Goal: Task Accomplishment & Management: Use online tool/utility

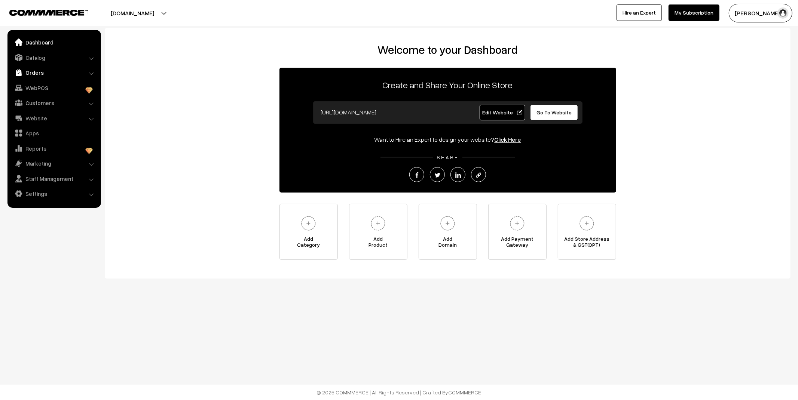
click at [42, 74] on link "Orders" at bounding box center [53, 72] width 89 height 13
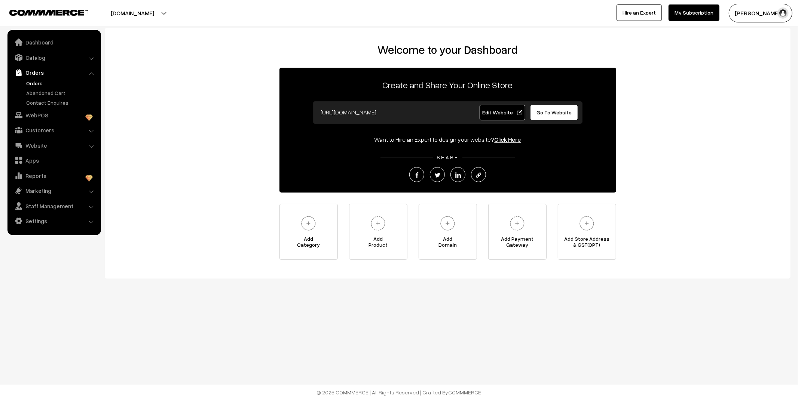
click at [39, 83] on link "Orders" at bounding box center [61, 83] width 74 height 8
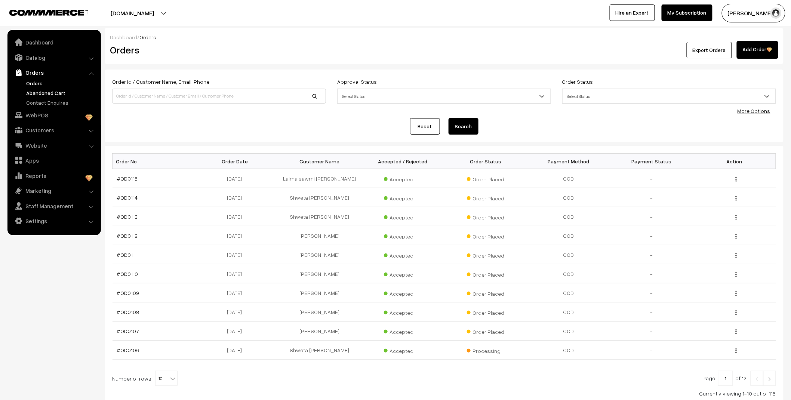
click at [43, 90] on link "Abandoned Cart" at bounding box center [61, 93] width 74 height 8
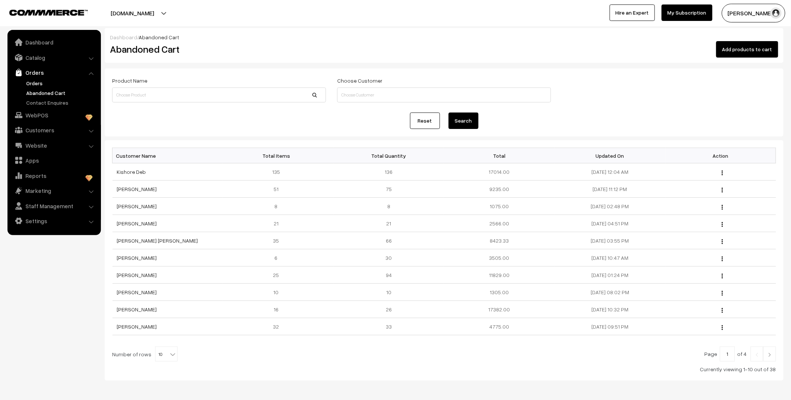
click at [37, 83] on link "Orders" at bounding box center [61, 83] width 74 height 8
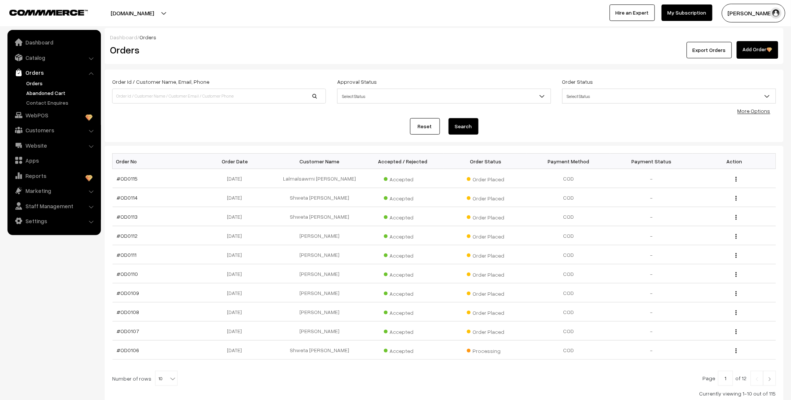
click at [52, 91] on link "Abandoned Cart" at bounding box center [61, 93] width 74 height 8
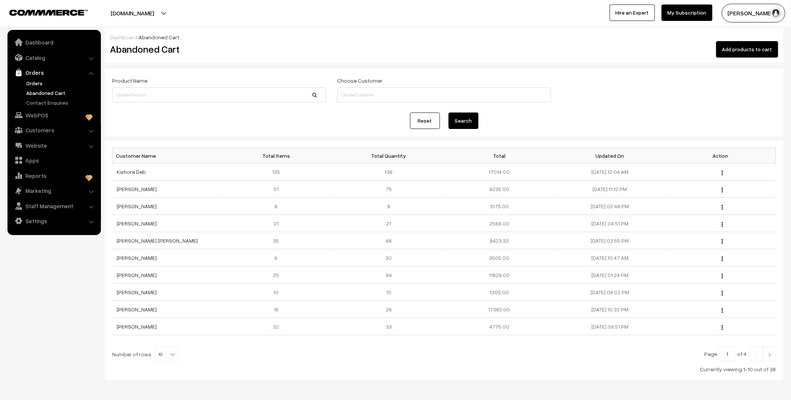
click at [36, 82] on link "Orders" at bounding box center [61, 83] width 74 height 8
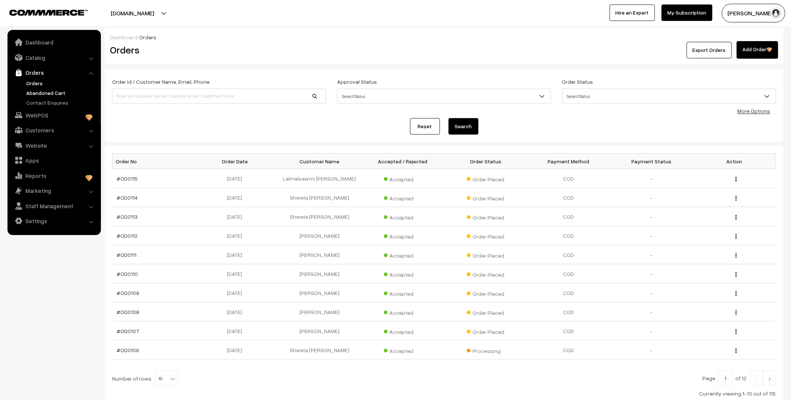
click at [54, 92] on link "Abandoned Cart" at bounding box center [61, 93] width 74 height 8
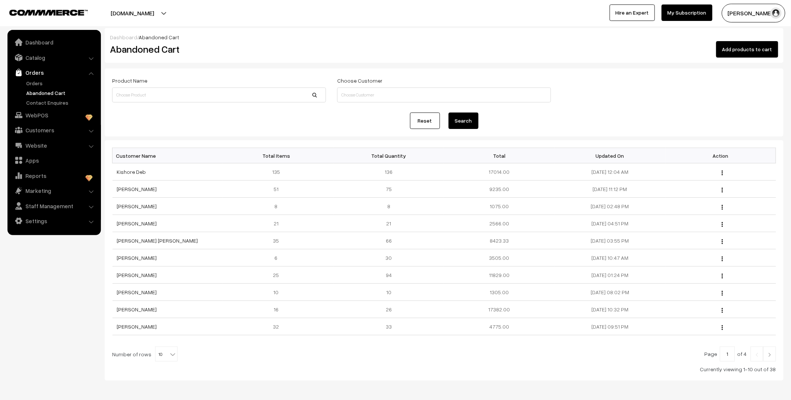
click at [637, 80] on div "Product Name Choose Customer" at bounding box center [444, 90] width 675 height 29
click at [36, 80] on link "Orders" at bounding box center [61, 83] width 74 height 8
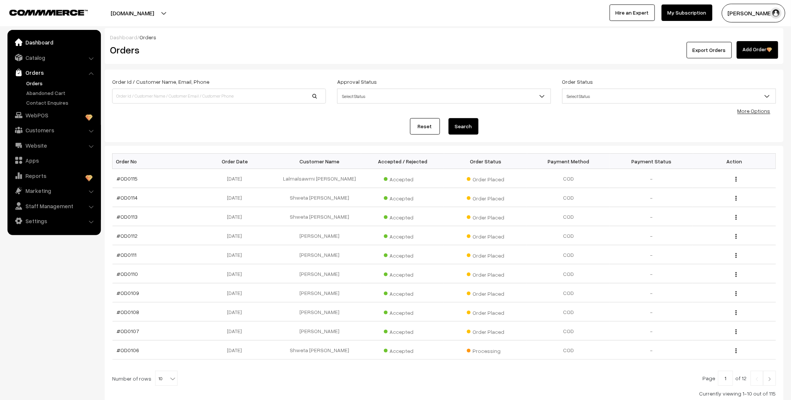
click at [51, 45] on link "Dashboard" at bounding box center [53, 42] width 89 height 13
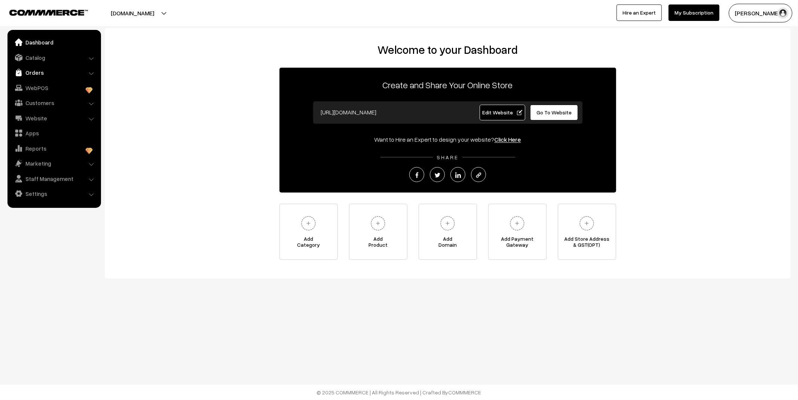
click at [45, 72] on link "Orders" at bounding box center [53, 72] width 89 height 13
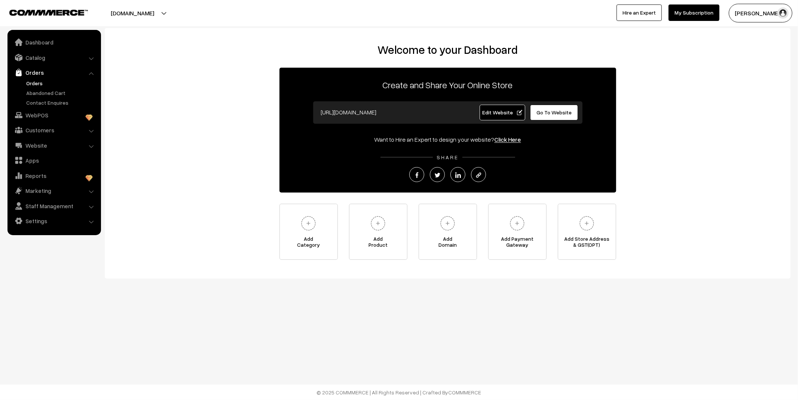
click at [33, 85] on link "Orders" at bounding box center [61, 83] width 74 height 8
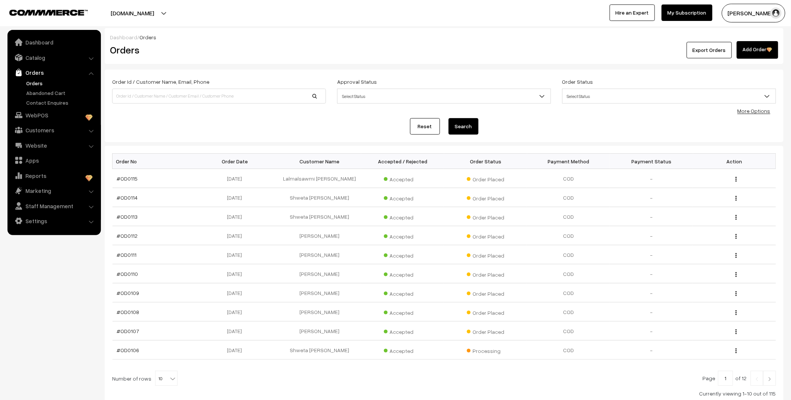
click at [39, 95] on link "Abandoned Cart" at bounding box center [61, 93] width 74 height 8
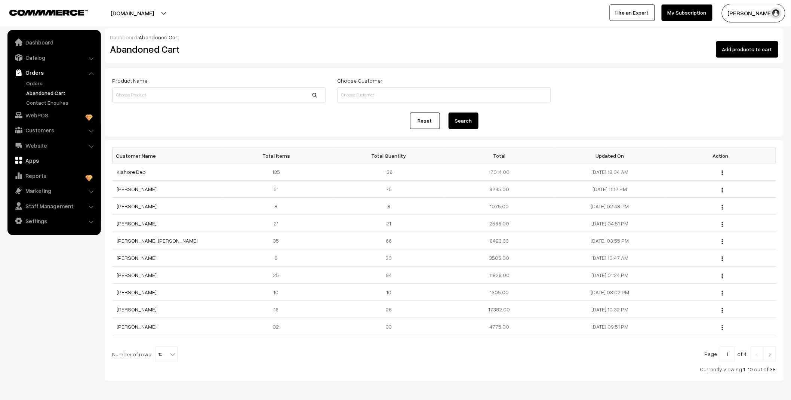
click at [33, 163] on link "Apps" at bounding box center [53, 160] width 89 height 13
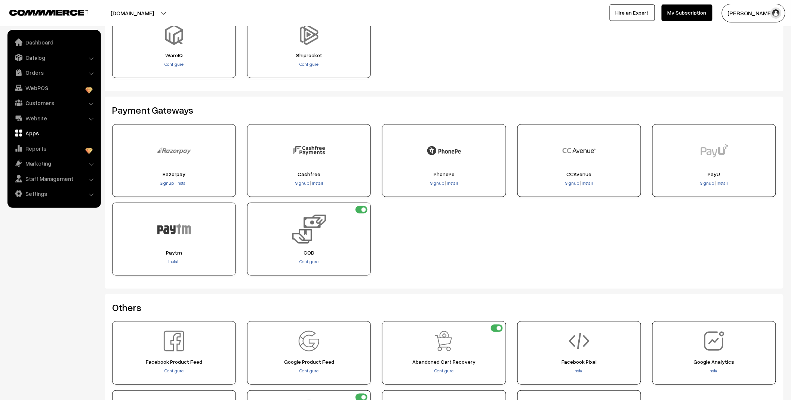
scroll to position [62, 0]
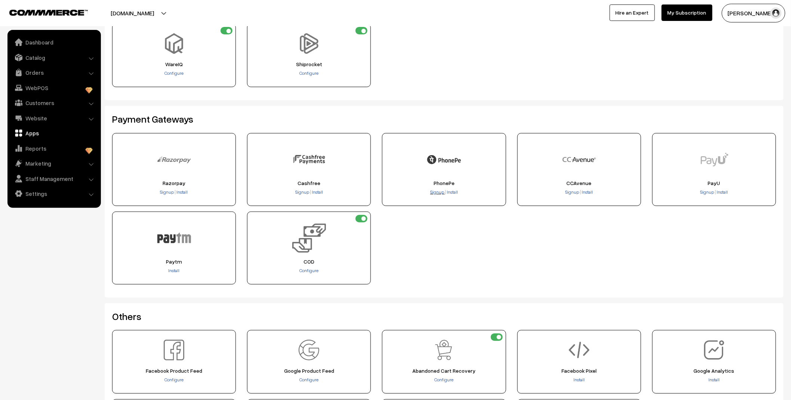
click at [440, 193] on span "Signup" at bounding box center [437, 192] width 14 height 6
click at [451, 191] on span "Install" at bounding box center [452, 192] width 11 height 6
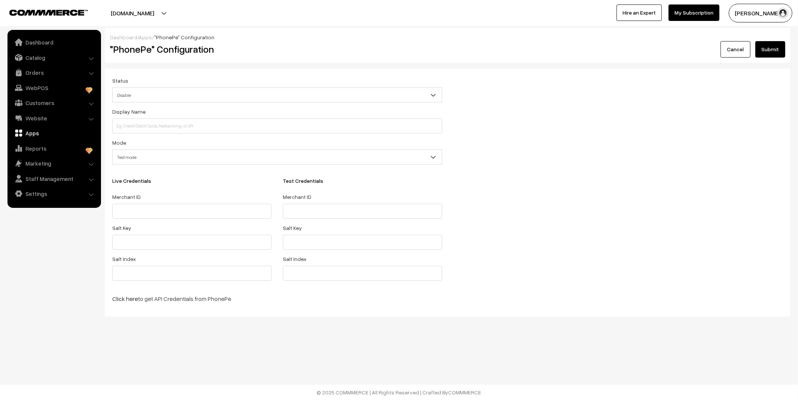
click at [154, 93] on span "Disable" at bounding box center [277, 95] width 329 height 13
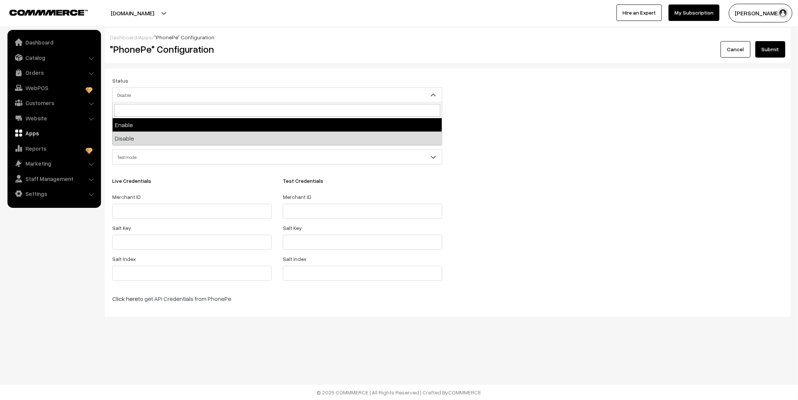
select select "1"
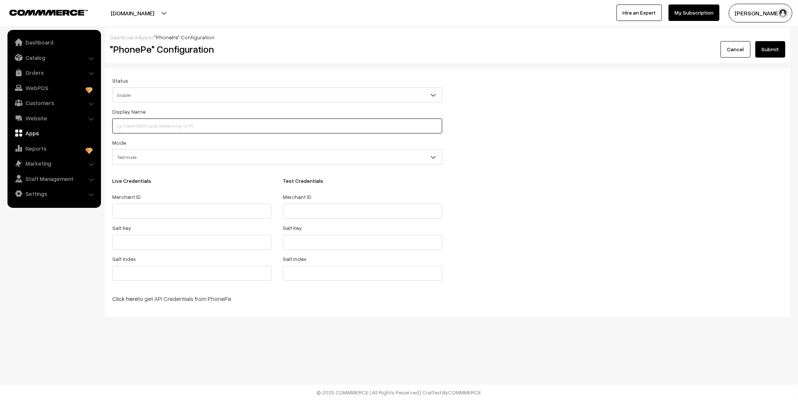
click at [170, 128] on input at bounding box center [277, 126] width 330 height 15
type input "Stylish Teens"
click at [170, 159] on span "Test mode" at bounding box center [277, 157] width 329 height 13
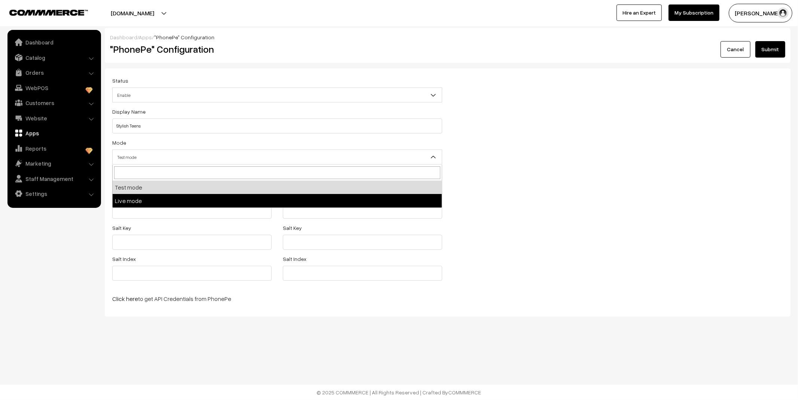
select select "live"
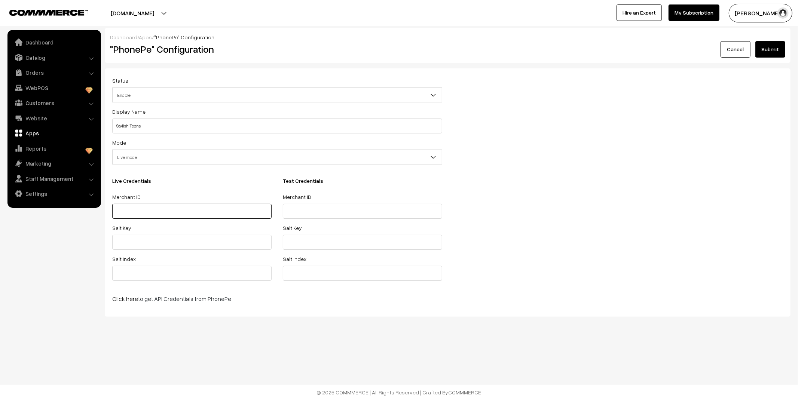
click at [159, 210] on input "text" at bounding box center [191, 211] width 159 height 15
click at [129, 300] on link "Click here" at bounding box center [125, 298] width 26 height 7
click at [88, 178] on link "Staff Management" at bounding box center [53, 178] width 89 height 13
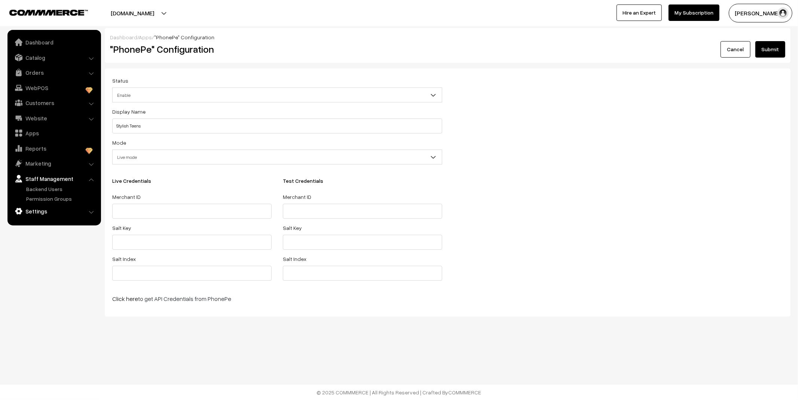
click at [85, 211] on link "Settings" at bounding box center [53, 211] width 89 height 13
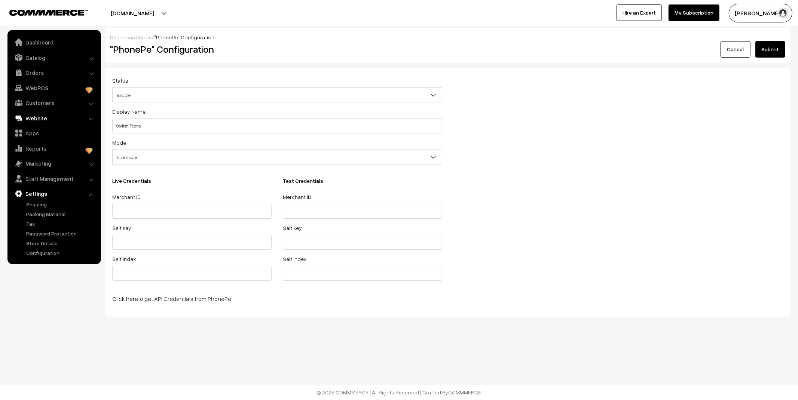
click at [33, 120] on link "Website" at bounding box center [53, 117] width 89 height 13
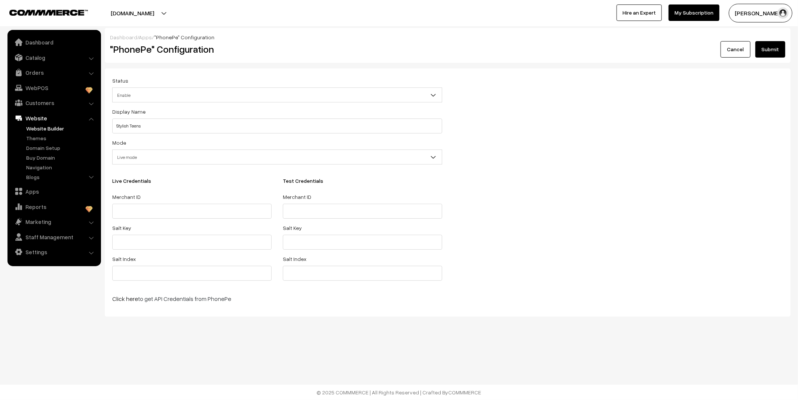
click at [38, 128] on link "Website Builder" at bounding box center [61, 129] width 74 height 8
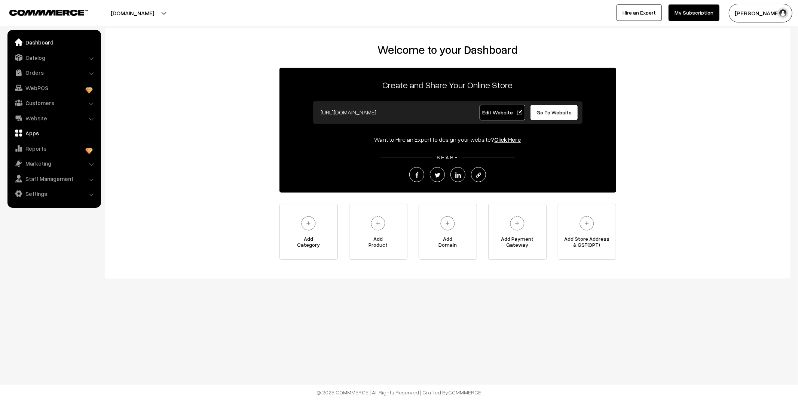
click at [35, 132] on link "Apps" at bounding box center [53, 132] width 89 height 13
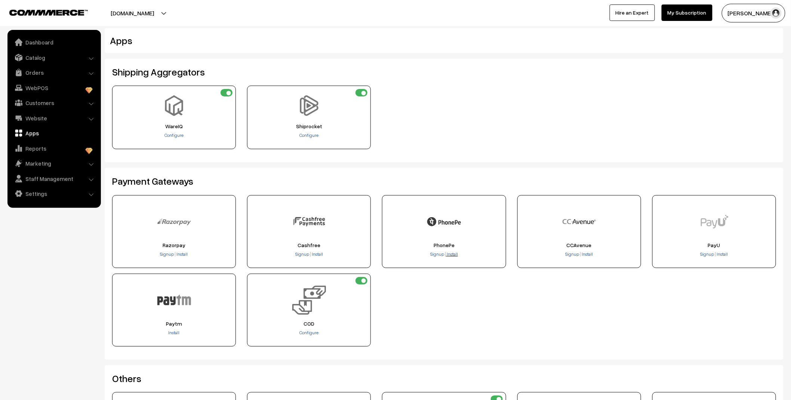
click at [455, 254] on span "Install" at bounding box center [452, 254] width 11 height 6
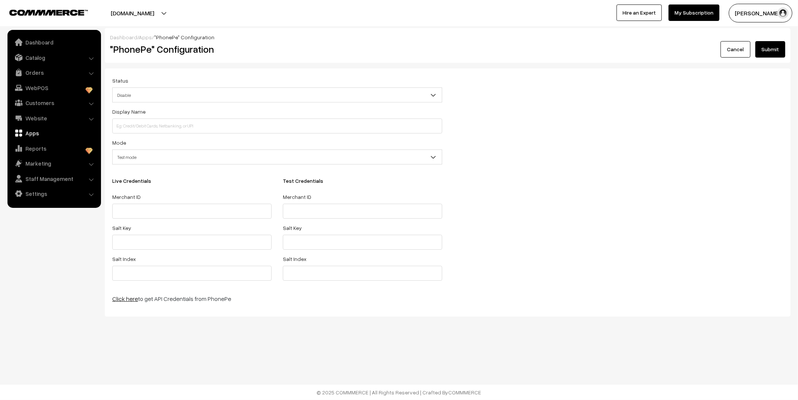
click at [130, 298] on link "Click here" at bounding box center [125, 298] width 26 height 7
click at [213, 160] on span "Test mode" at bounding box center [277, 157] width 329 height 13
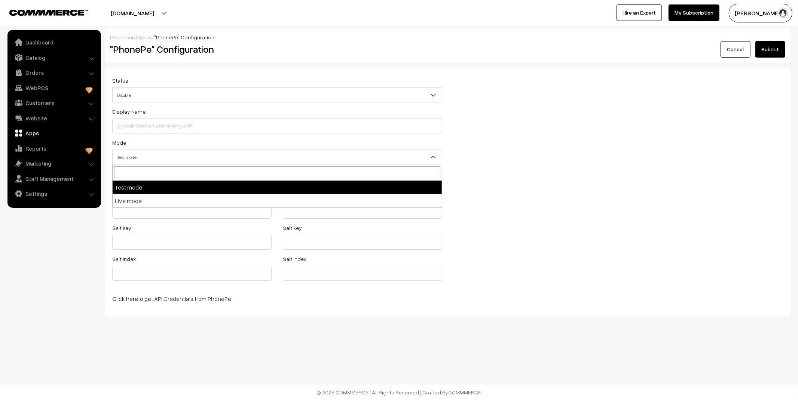
click at [543, 193] on div "Status Enable Disable Disable Display Name Mode Test mode Live mode Test mode L…" at bounding box center [448, 192] width 682 height 233
